Goal: Task Accomplishment & Management: Complete application form

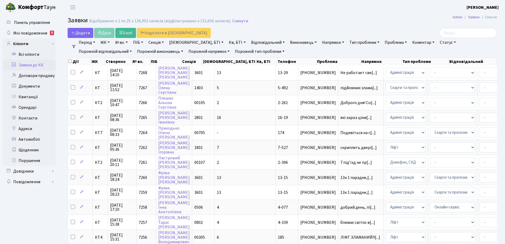
select select "25"
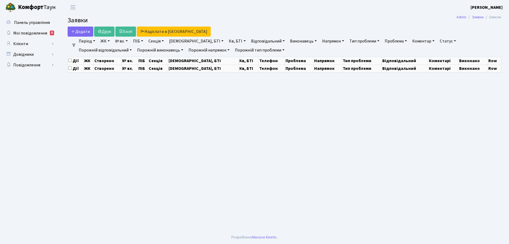
select select "25"
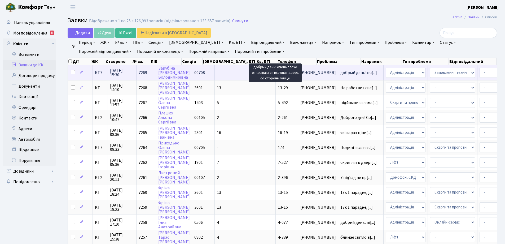
click at [341, 73] on span "добрый день! оч[...]" at bounding box center [359, 73] width 37 height 6
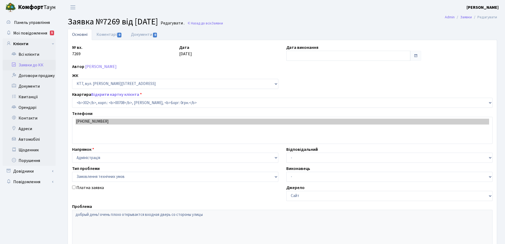
select select "18780"
select select "15"
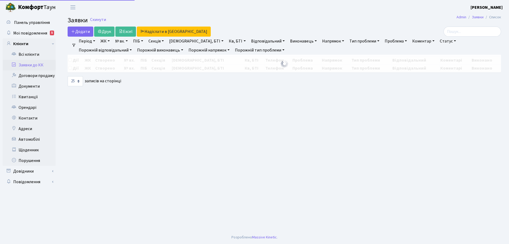
select select "25"
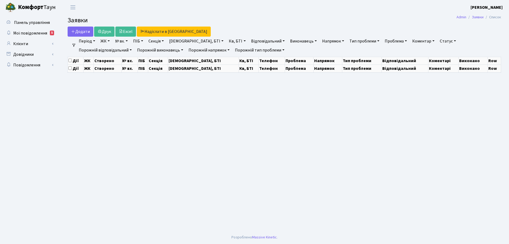
select select "25"
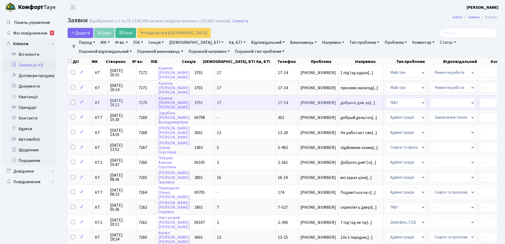
click at [278, 102] on span "17-14" at bounding box center [283, 103] width 10 height 6
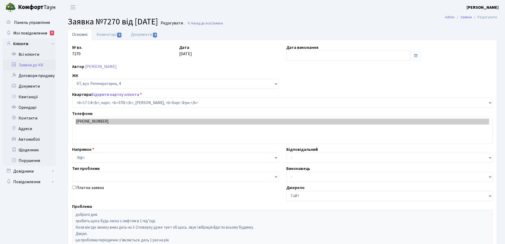
select select "8968"
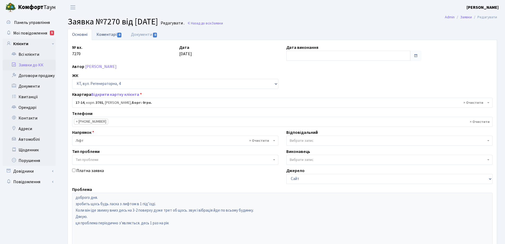
click at [114, 36] on link "Коментарі 0" at bounding box center [109, 34] width 34 height 11
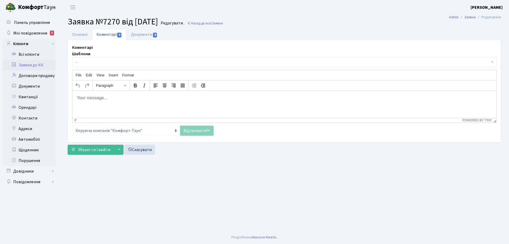
click at [114, 104] on html at bounding box center [284, 97] width 424 height 14
click at [146, 98] on p "Добрий день! Заявку передано до Майстерліфт" at bounding box center [285, 98] width 416 height 6
click at [172, 98] on p "Добрий день! Заявку передано до "Майстерліфт" at bounding box center [285, 98] width 416 height 6
click at [201, 132] on link "Відправити" at bounding box center [197, 130] width 34 height 10
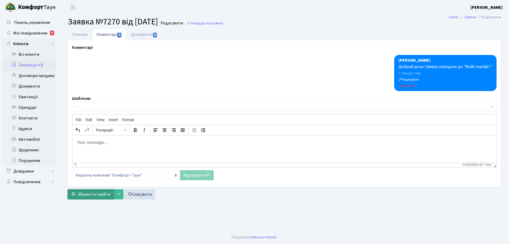
click at [96, 196] on span "Зберегти і вийти" at bounding box center [94, 194] width 33 height 6
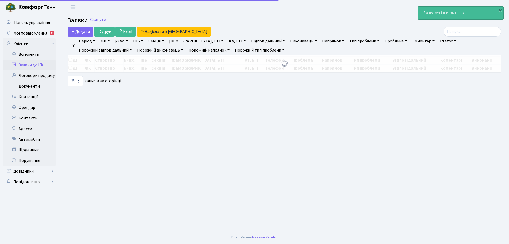
select select "25"
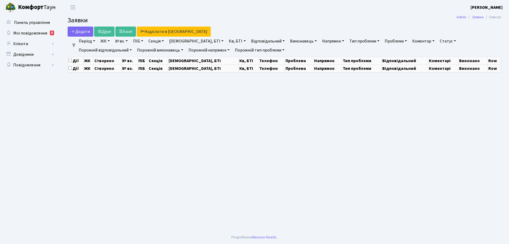
select select "25"
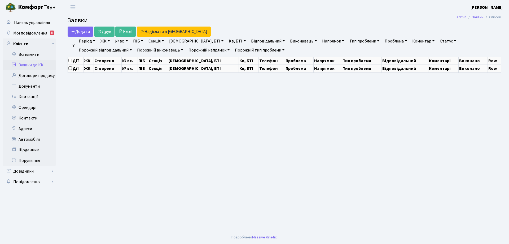
select select "25"
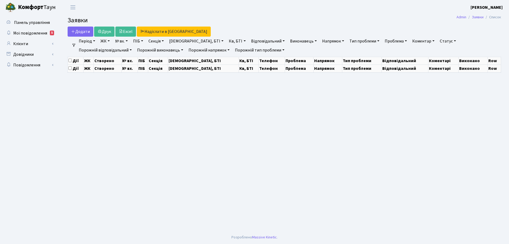
select select "25"
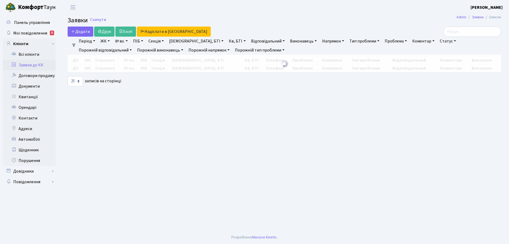
select select "25"
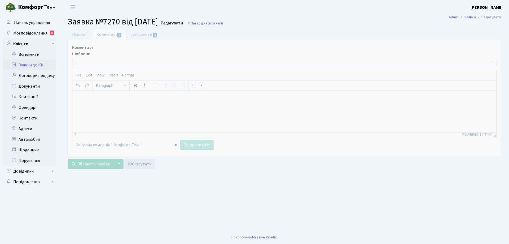
select select "8968"
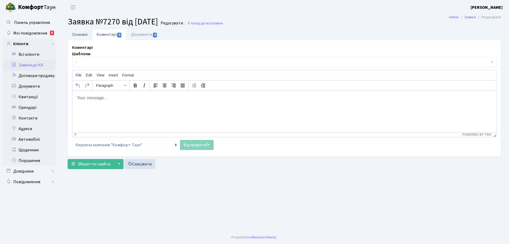
click at [80, 36] on link "Основні" at bounding box center [80, 34] width 24 height 11
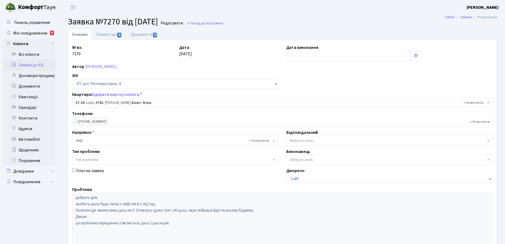
click at [81, 35] on link "Основні" at bounding box center [80, 34] width 24 height 11
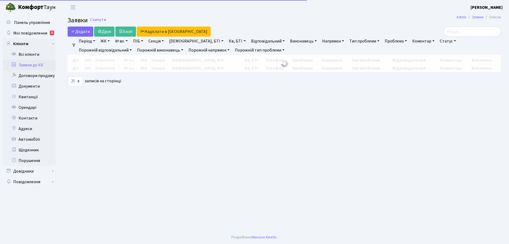
select select "25"
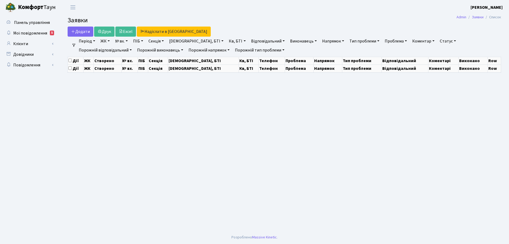
select select "25"
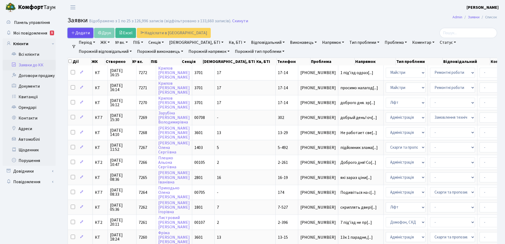
click at [84, 31] on span "Додати" at bounding box center [80, 33] width 19 height 6
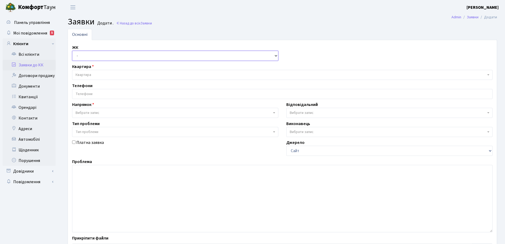
click at [276, 55] on select "- КТ, вул. Регенераторна, 4 КТ2, просп. Соборності, 17 КТ3, вул. Березнева, 16 …" at bounding box center [175, 56] width 206 height 10
select select "271"
click at [72, 51] on select "- КТ, вул. Регенераторна, 4 КТ2, просп. Соборності, 17 КТ3, вул. Березнева, 16 …" at bounding box center [175, 56] width 206 height 10
select select
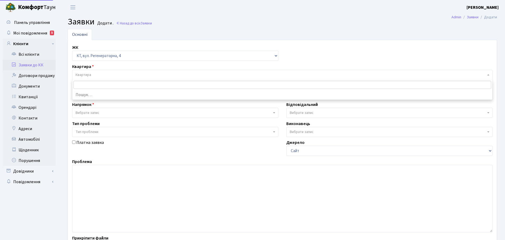
click at [88, 74] on span "Квартира" at bounding box center [84, 74] width 16 height 5
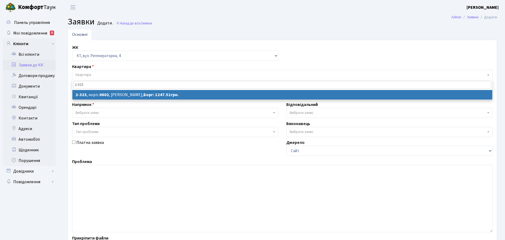
type input "2-323"
select select "1337"
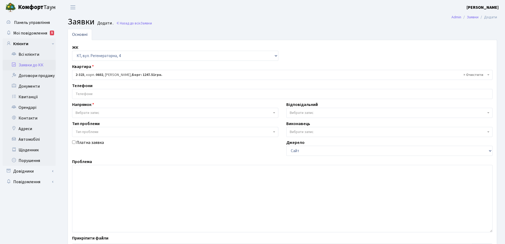
click at [95, 94] on input "search" at bounding box center [282, 94] width 420 height 10
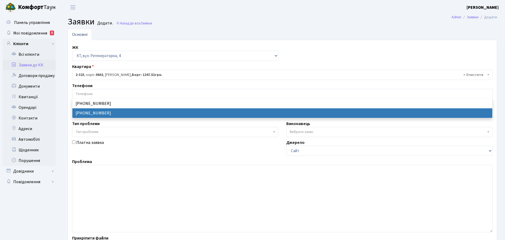
drag, startPoint x: 98, startPoint y: 112, endPoint x: 100, endPoint y: 117, distance: 5.3
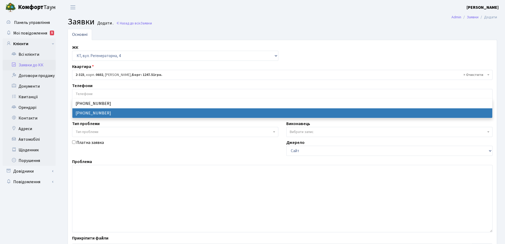
select select "23810"
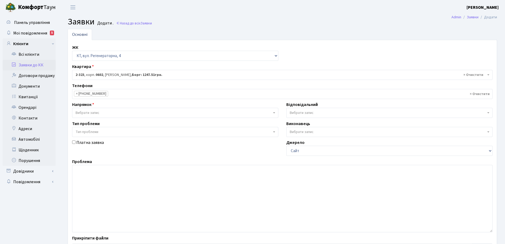
click at [275, 113] on b at bounding box center [274, 112] width 2 height 1
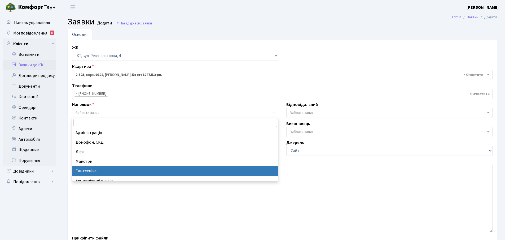
select select "2"
select select
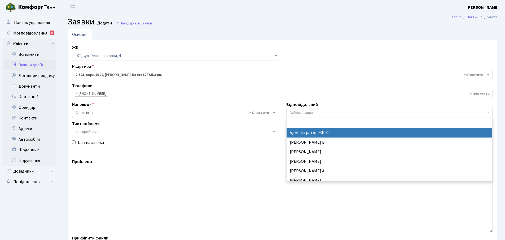
click at [488, 112] on b at bounding box center [489, 112] width 2 height 1
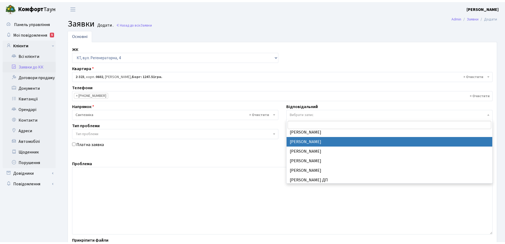
scroll to position [228, 0]
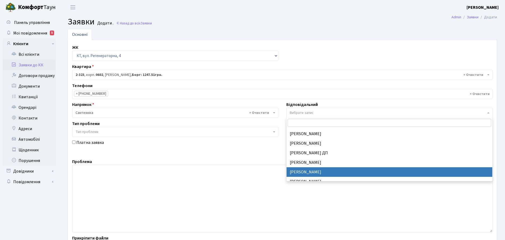
select select "67"
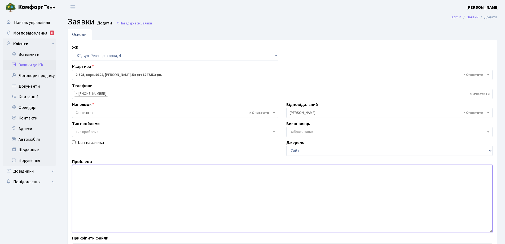
click at [82, 170] on textarea at bounding box center [282, 198] width 421 height 67
type textarea "т"
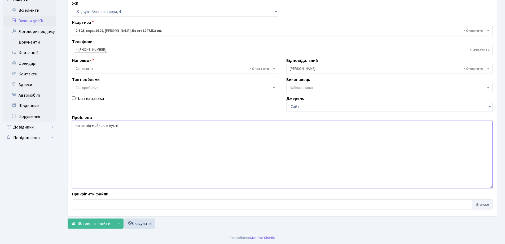
scroll to position [45, 0]
type textarea "капає під мойкою в кухні"
click at [93, 224] on span "Зберегти і вийти" at bounding box center [94, 223] width 33 height 6
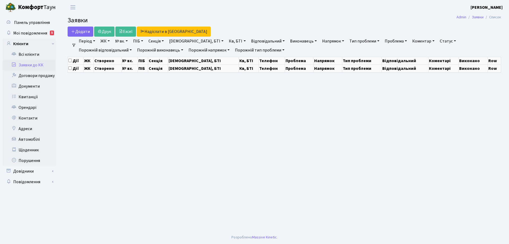
select select "25"
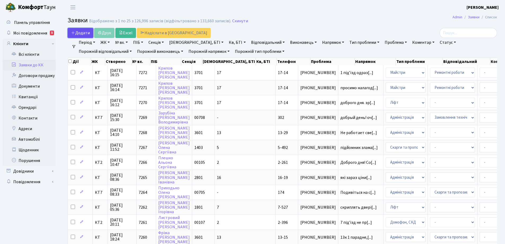
click at [84, 33] on span "Додати" at bounding box center [80, 33] width 19 height 6
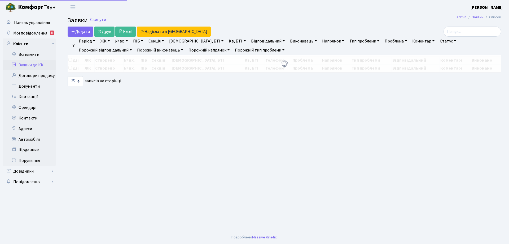
select select "25"
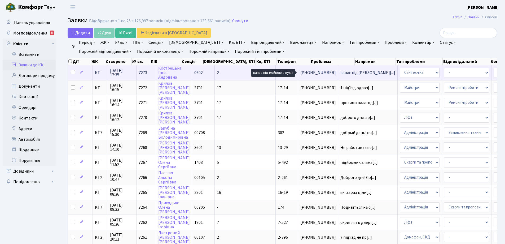
click at [341, 73] on span "капає під [PERSON_NAME][...]" at bounding box center [368, 73] width 55 height 6
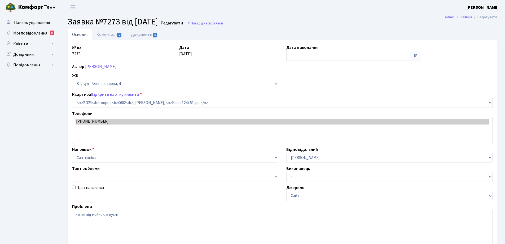
select select "1337"
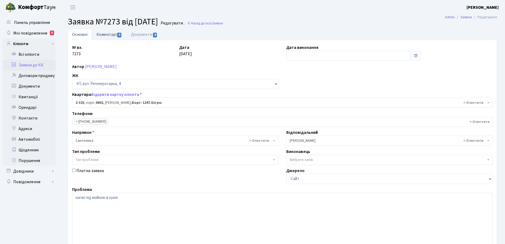
click at [104, 36] on link "Коментарі 0" at bounding box center [109, 34] width 34 height 11
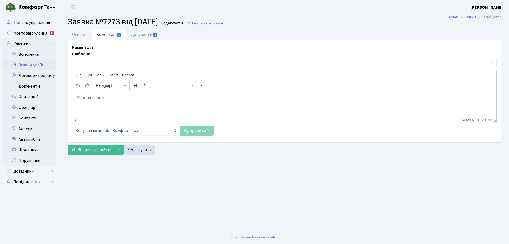
click at [85, 97] on body "Rich Text Area. Press ALT-0 for help." at bounding box center [285, 98] width 416 height 6
click at [76, 96] on html "Передано черговому сантехніку" at bounding box center [284, 97] width 424 height 14
drag, startPoint x: 92, startPoint y: 95, endPoint x: 96, endPoint y: 96, distance: 4.0
click at [96, 96] on p "Заявку Передано черговому сантехніку" at bounding box center [285, 98] width 416 height 6
click at [155, 96] on p "Заявку передано черговому сантехніку" at bounding box center [285, 98] width 416 height 6
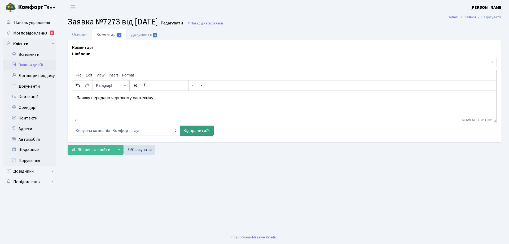
click at [193, 129] on link "Відправити" at bounding box center [197, 130] width 34 height 10
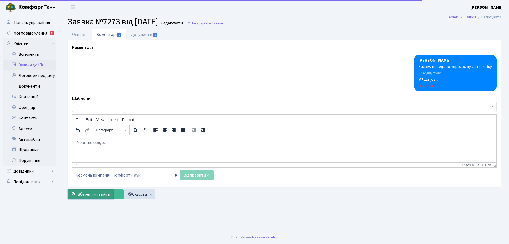
click at [103, 195] on span "Зберегти і вийти" at bounding box center [94, 194] width 33 height 6
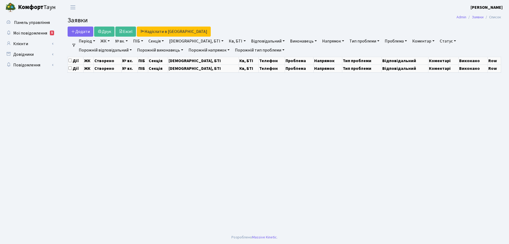
select select "25"
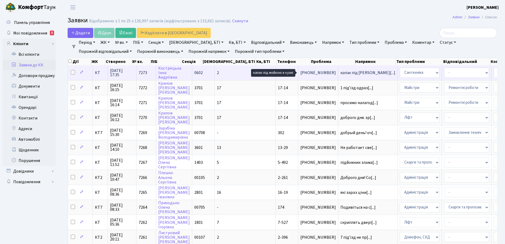
click at [341, 73] on span "капає під [PERSON_NAME][...]" at bounding box center [368, 73] width 55 height 6
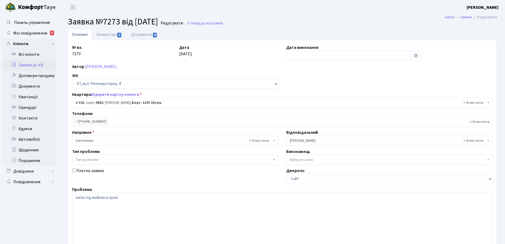
select select "1337"
click at [111, 36] on link "Коментарі 1" at bounding box center [109, 34] width 34 height 11
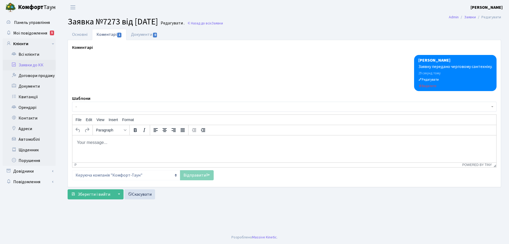
click at [89, 143] on body "Rich Text Area. Press ALT-0 for help." at bounding box center [285, 142] width 416 height 6
click at [196, 175] on link "Відправити" at bounding box center [197, 175] width 34 height 10
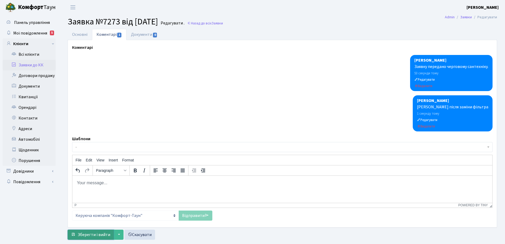
click at [105, 235] on span "Зберегти і вийти" at bounding box center [94, 235] width 33 height 6
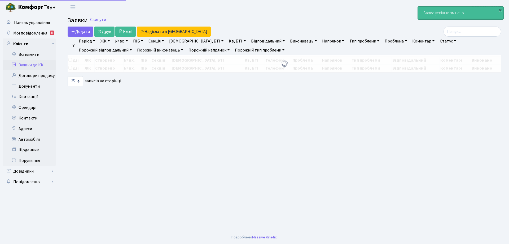
select select "25"
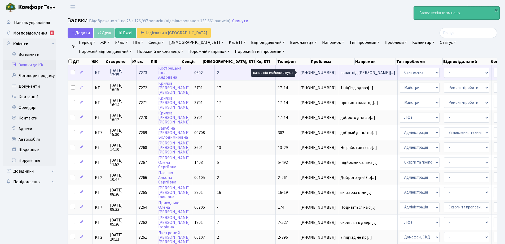
click at [341, 74] on span "капає під [PERSON_NAME][...]" at bounding box center [368, 73] width 55 height 6
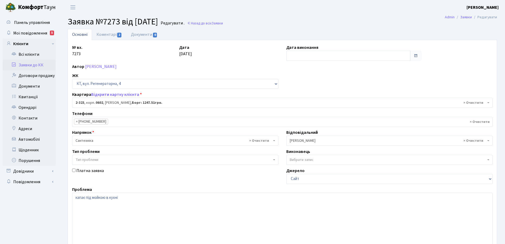
select select "1337"
click at [334, 53] on input "text" at bounding box center [349, 56] width 124 height 10
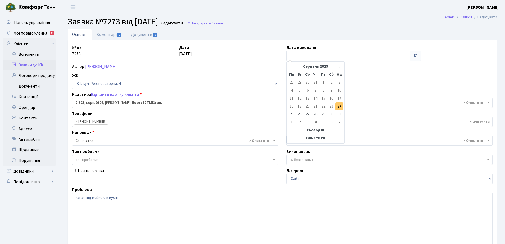
click at [338, 106] on td "24" at bounding box center [340, 106] width 8 height 8
type input "[DATE]"
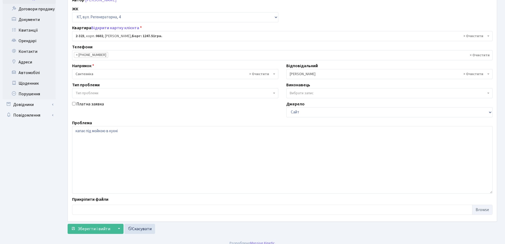
scroll to position [72, 0]
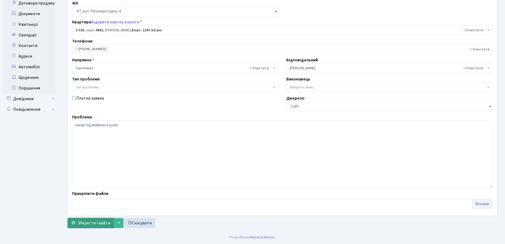
click at [91, 223] on span "Зберегти і вийти" at bounding box center [94, 223] width 33 height 6
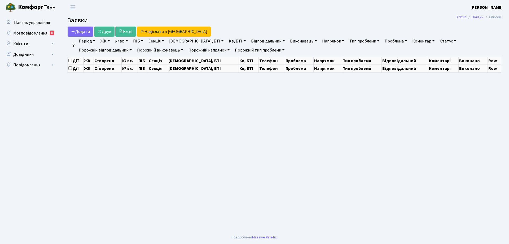
select select "25"
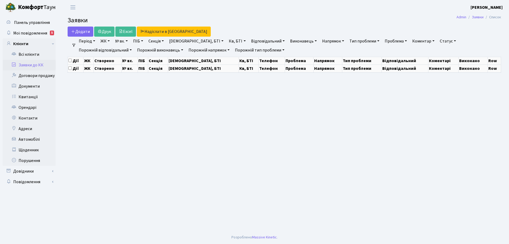
select select "25"
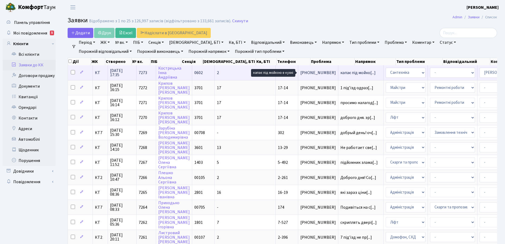
click at [341, 71] on span "капає під мойко[...]" at bounding box center [358, 73] width 35 height 6
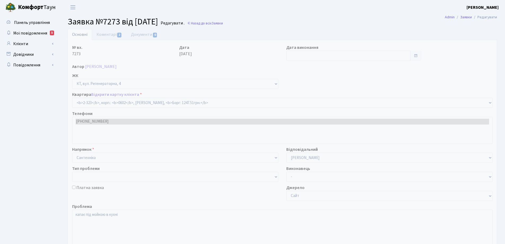
select select "1337"
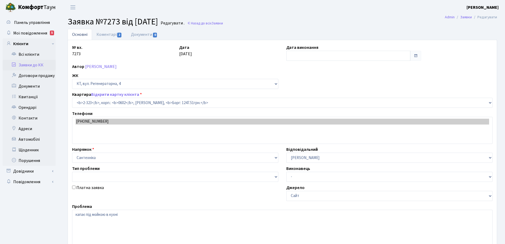
type input "[DATE]"
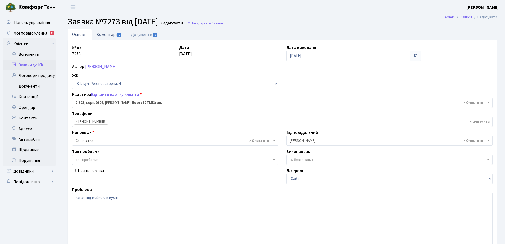
click at [108, 34] on link "Коментарі 2" at bounding box center [109, 34] width 34 height 11
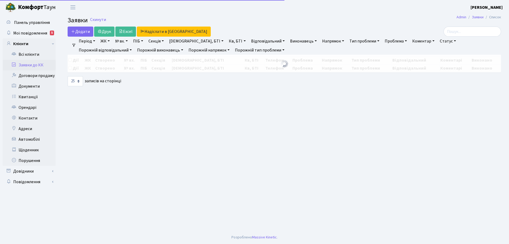
select select "25"
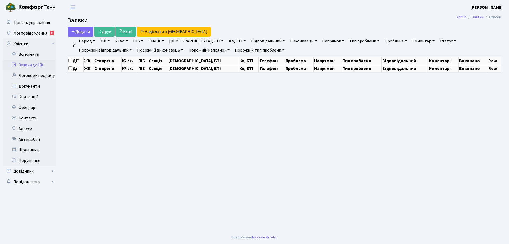
select select "25"
